Goal: Task Accomplishment & Management: Manage account settings

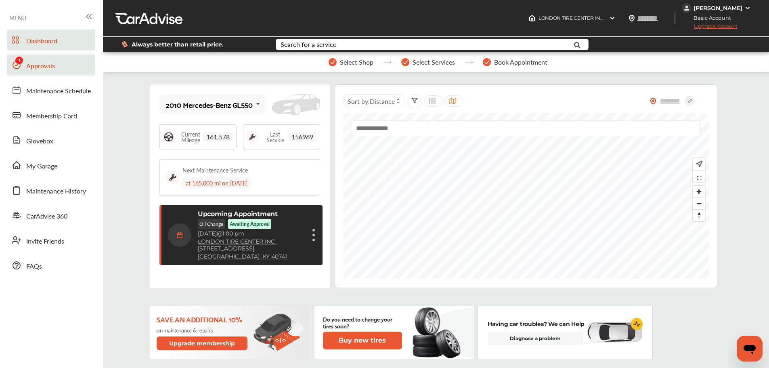
click at [31, 59] on link "Approvals" at bounding box center [51, 64] width 88 height 21
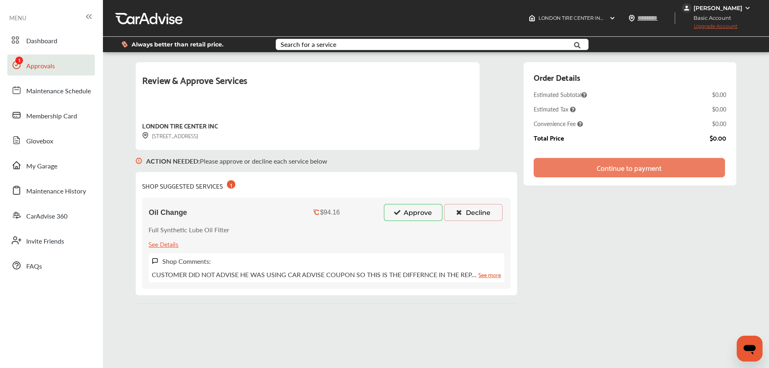
click at [466, 218] on button "Decline" at bounding box center [473, 212] width 59 height 17
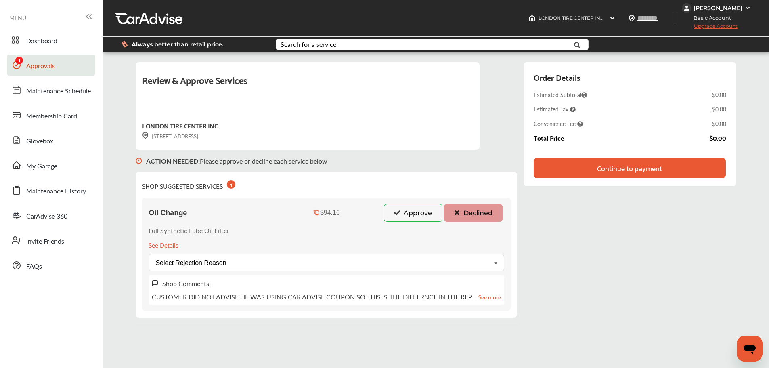
click at [668, 170] on div "Continue to payment" at bounding box center [630, 168] width 192 height 20
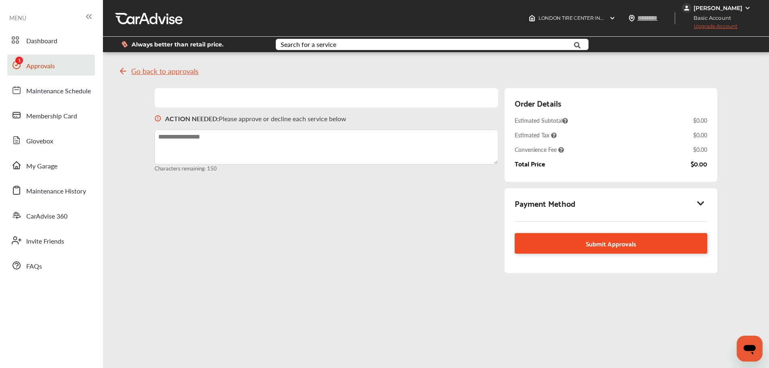
click at [648, 247] on link "Submit Approvals" at bounding box center [611, 243] width 192 height 21
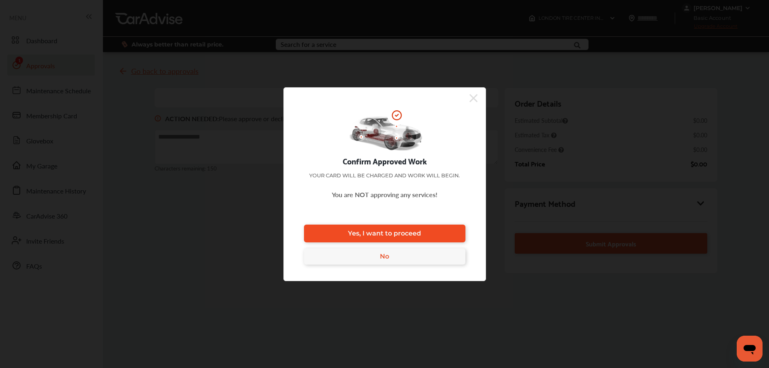
click at [444, 232] on link "Yes, I want to proceed" at bounding box center [384, 233] width 161 height 18
